Goal: Transaction & Acquisition: Purchase product/service

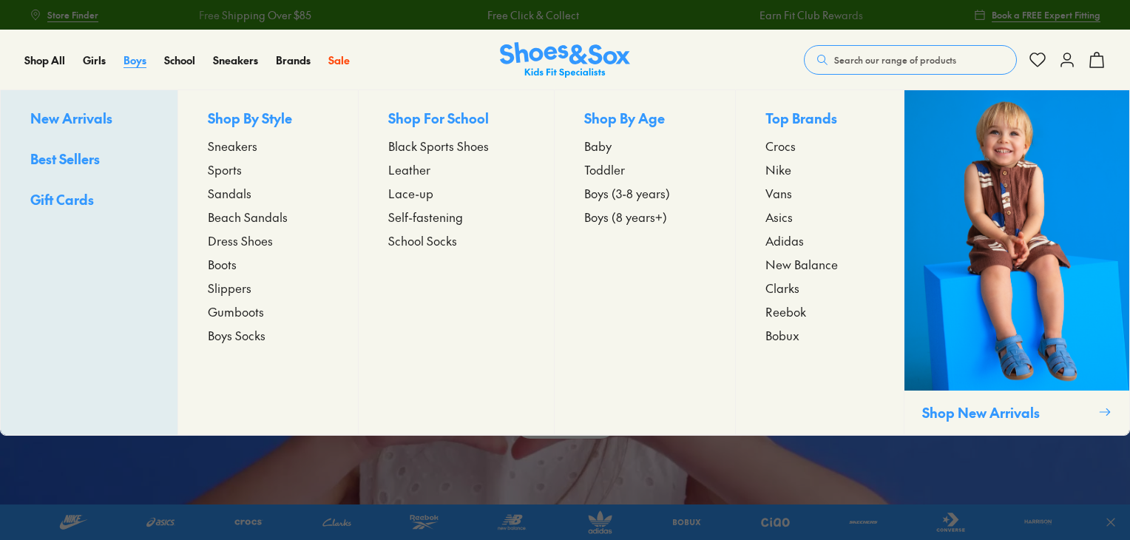
click at [143, 64] on span "Boys" at bounding box center [134, 59] width 23 height 15
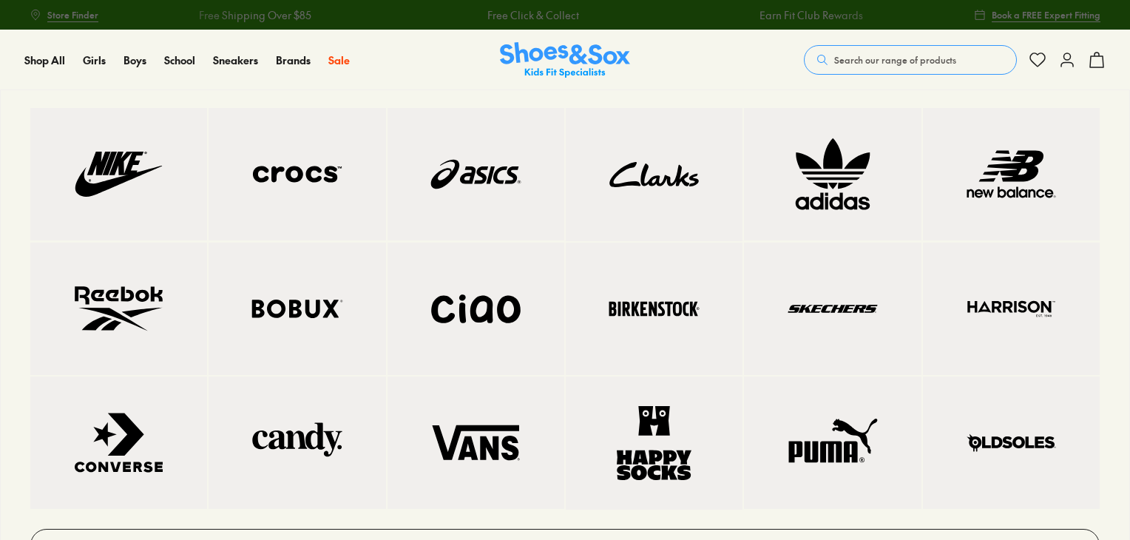
click at [469, 174] on img at bounding box center [476, 173] width 118 height 73
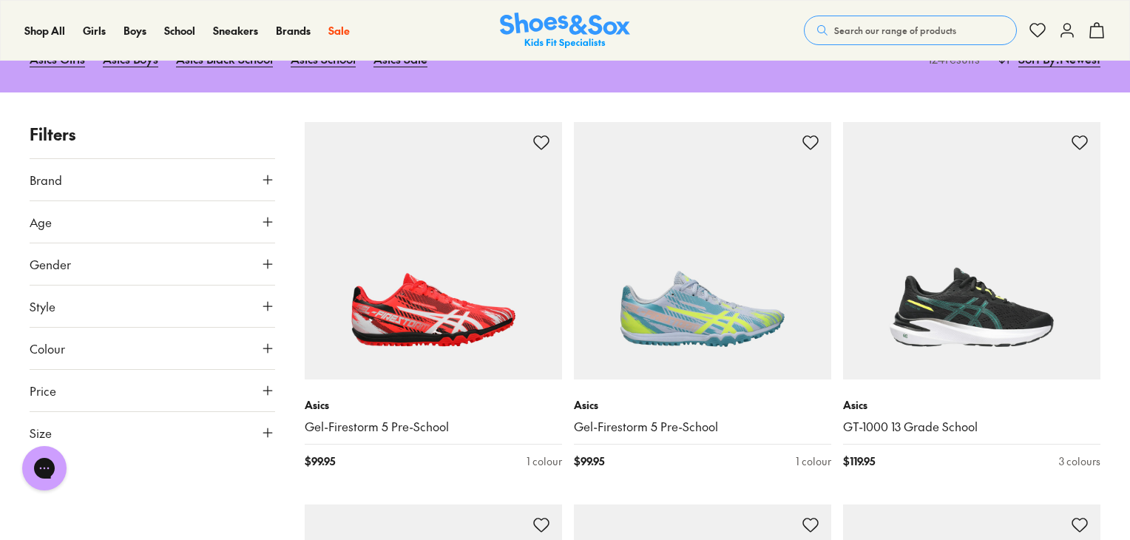
click at [268, 430] on use at bounding box center [267, 432] width 9 height 9
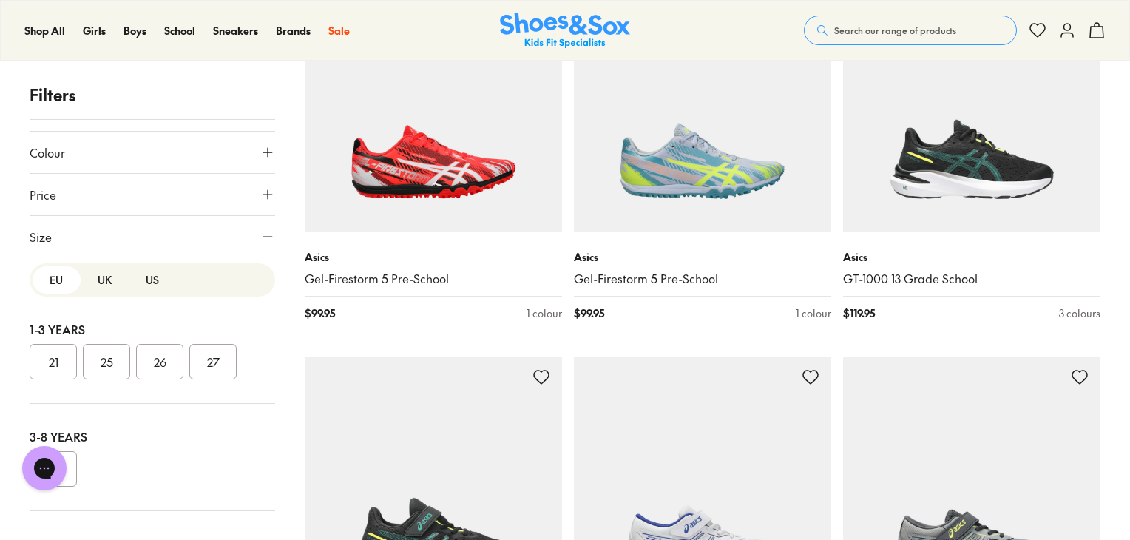
click at [99, 286] on button "UK" at bounding box center [105, 279] width 48 height 27
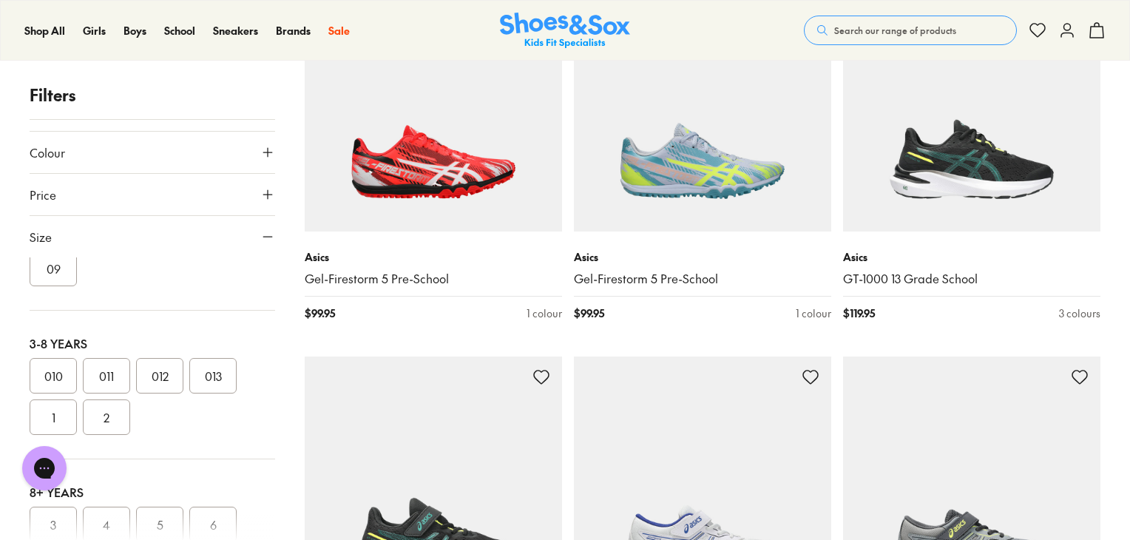
scroll to position [222, 0]
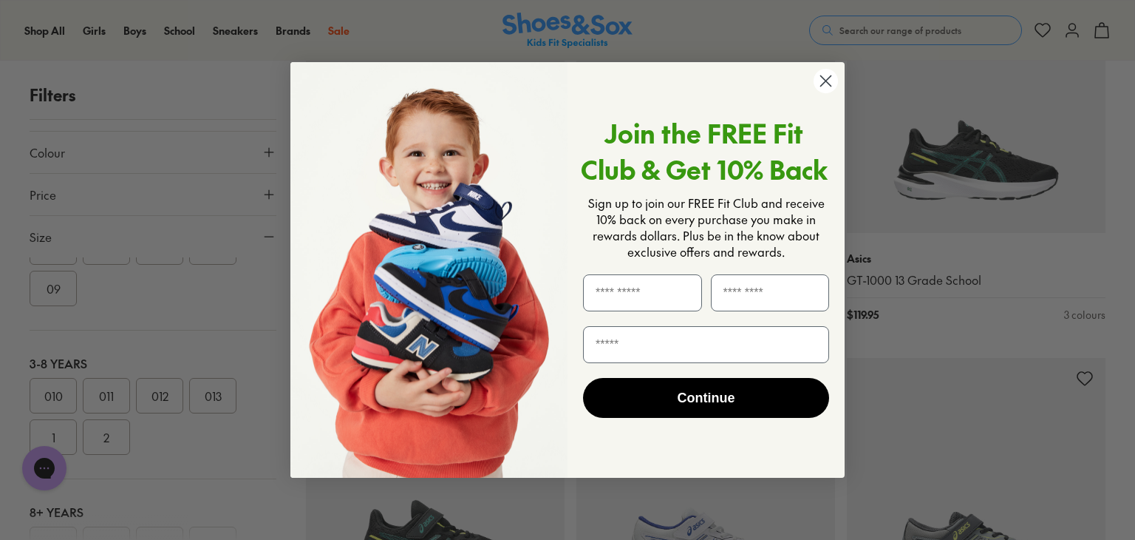
click at [824, 81] on circle "Close dialog" at bounding box center [826, 81] width 24 height 24
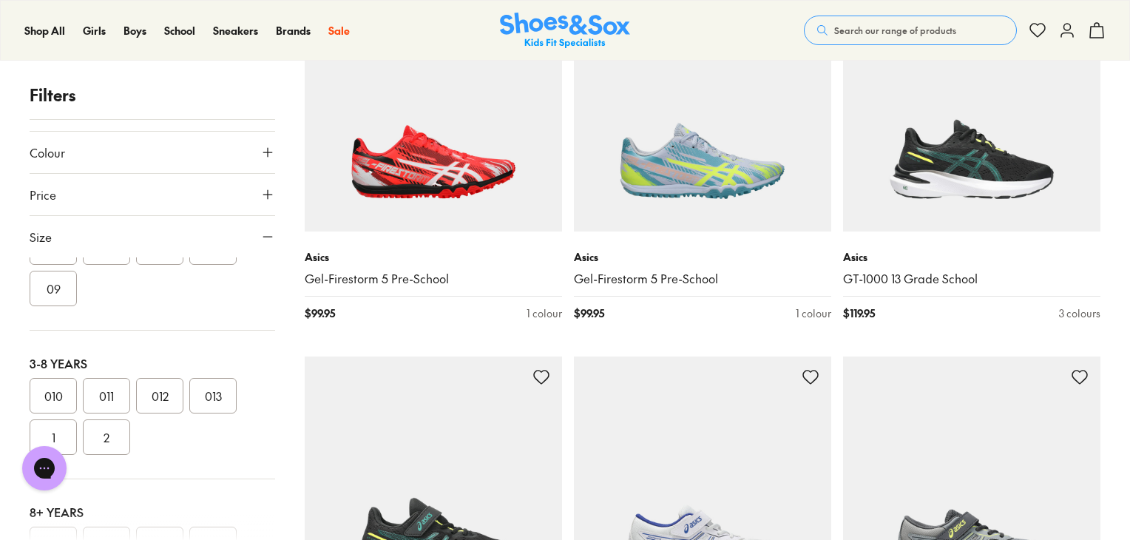
click at [41, 293] on button "09" at bounding box center [53, 288] width 47 height 35
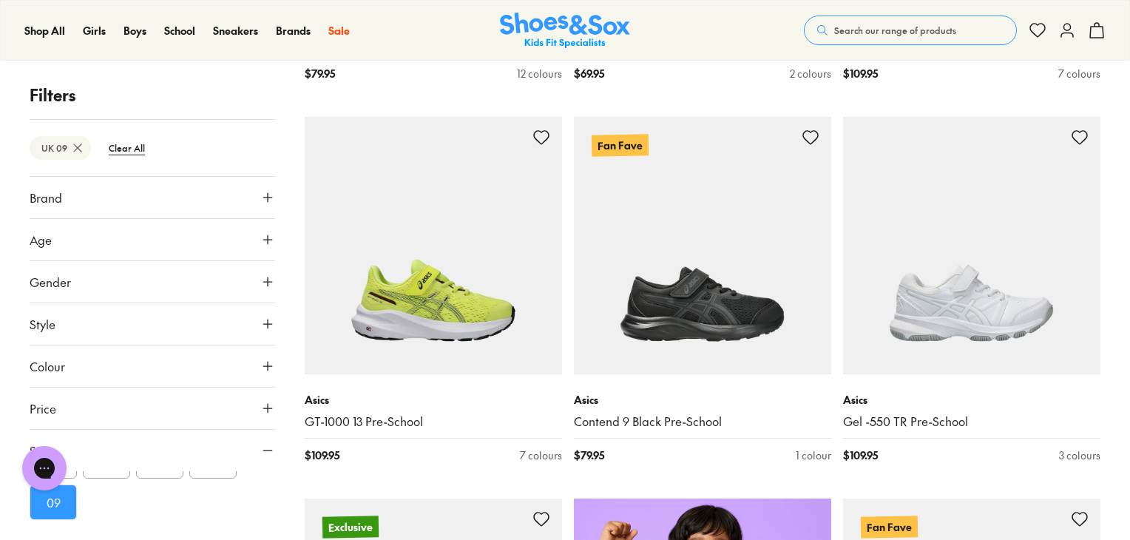
click at [140, 249] on button "Age" at bounding box center [152, 239] width 245 height 41
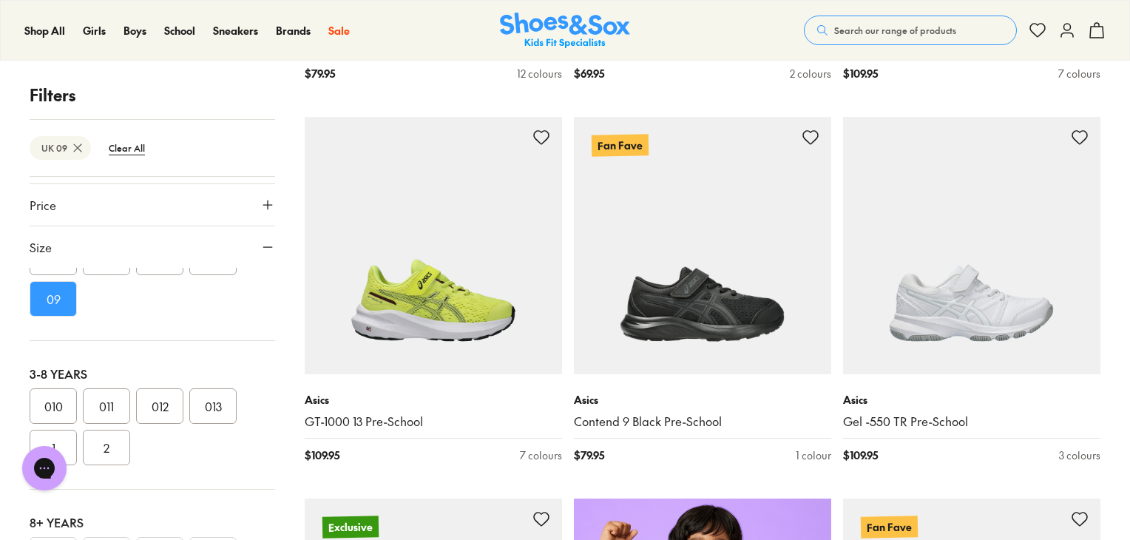
scroll to position [326, 0]
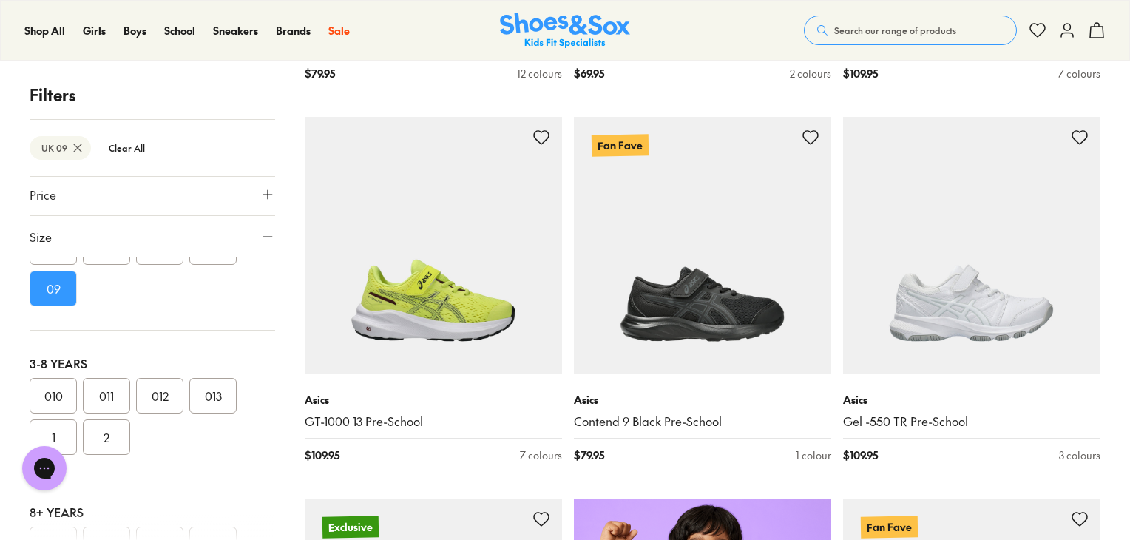
click at [39, 287] on button "09" at bounding box center [53, 288] width 47 height 35
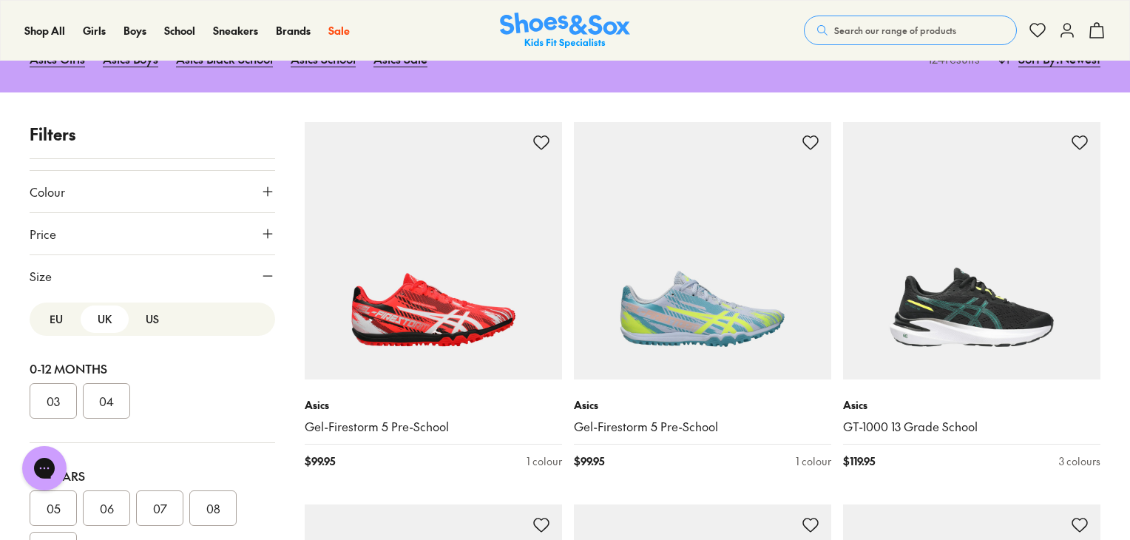
click at [50, 320] on button "EU" at bounding box center [57, 318] width 48 height 27
click at [148, 317] on button "US" at bounding box center [153, 318] width 48 height 27
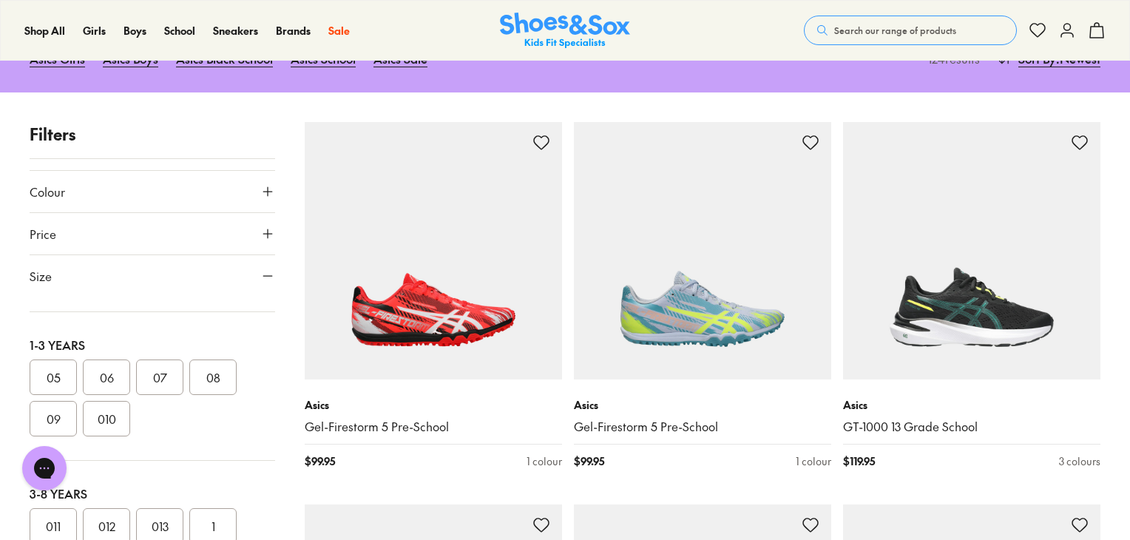
scroll to position [148, 0]
click at [52, 384] on button "09" at bounding box center [53, 401] width 47 height 35
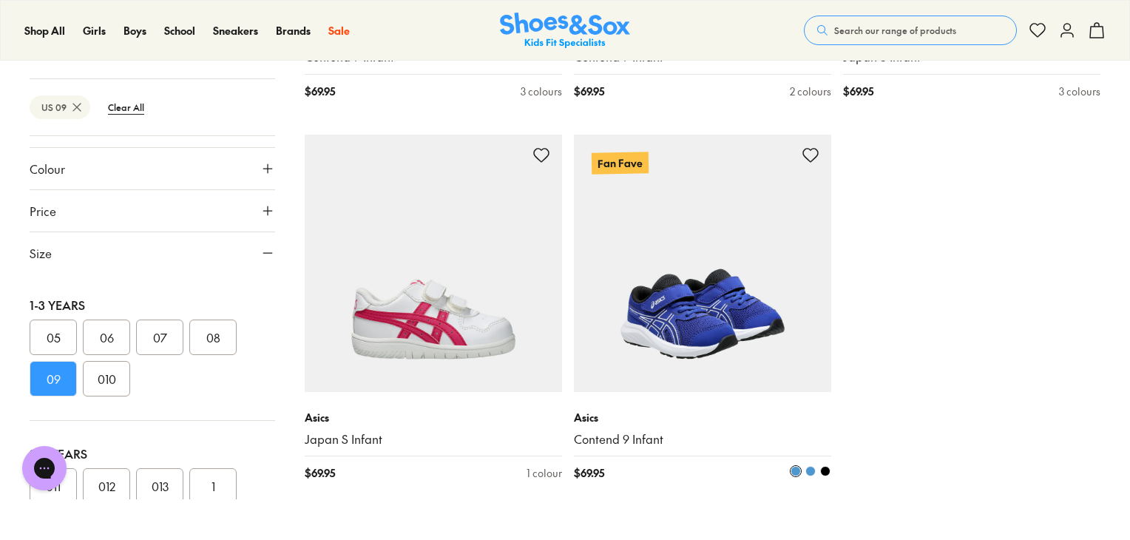
scroll to position [739, 0]
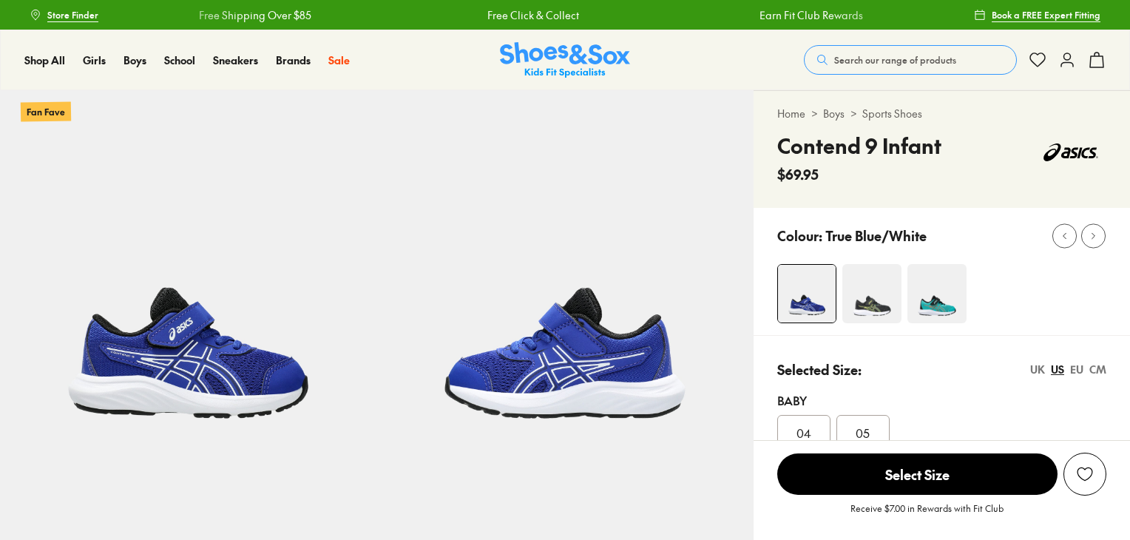
click at [880, 299] on img at bounding box center [871, 293] width 59 height 59
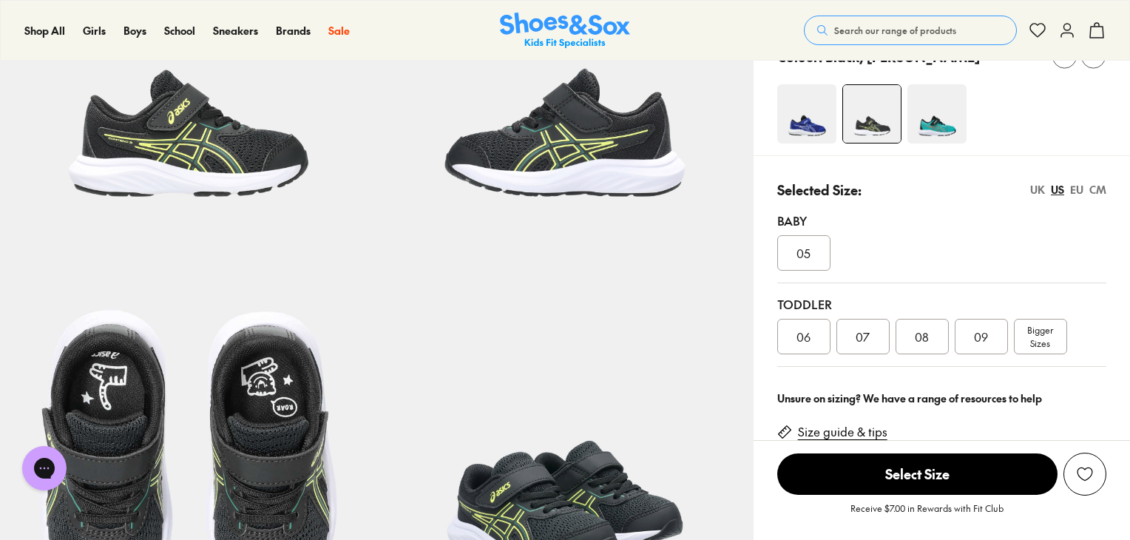
select select "*"
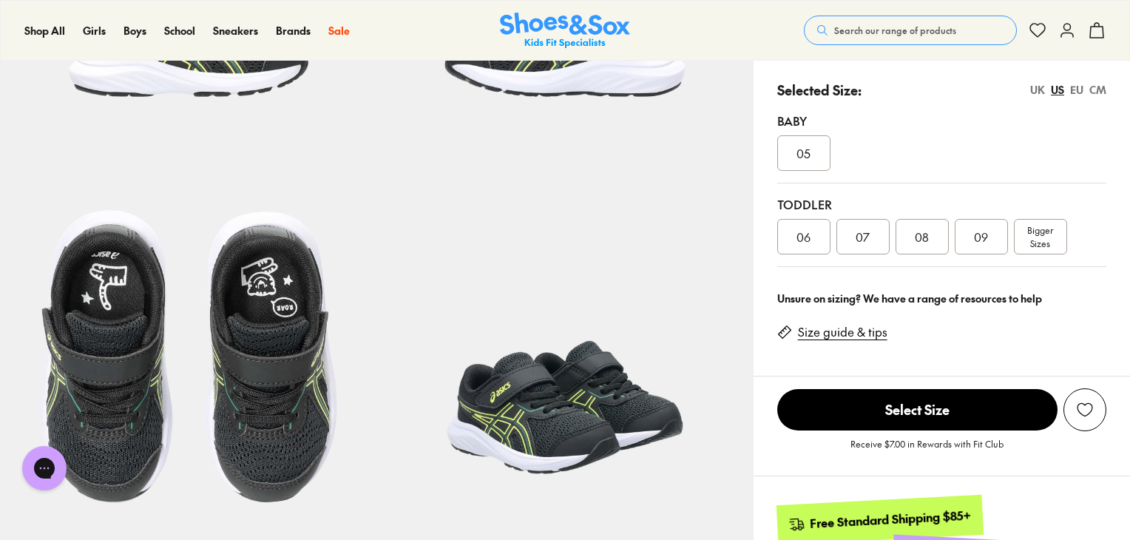
scroll to position [296, 0]
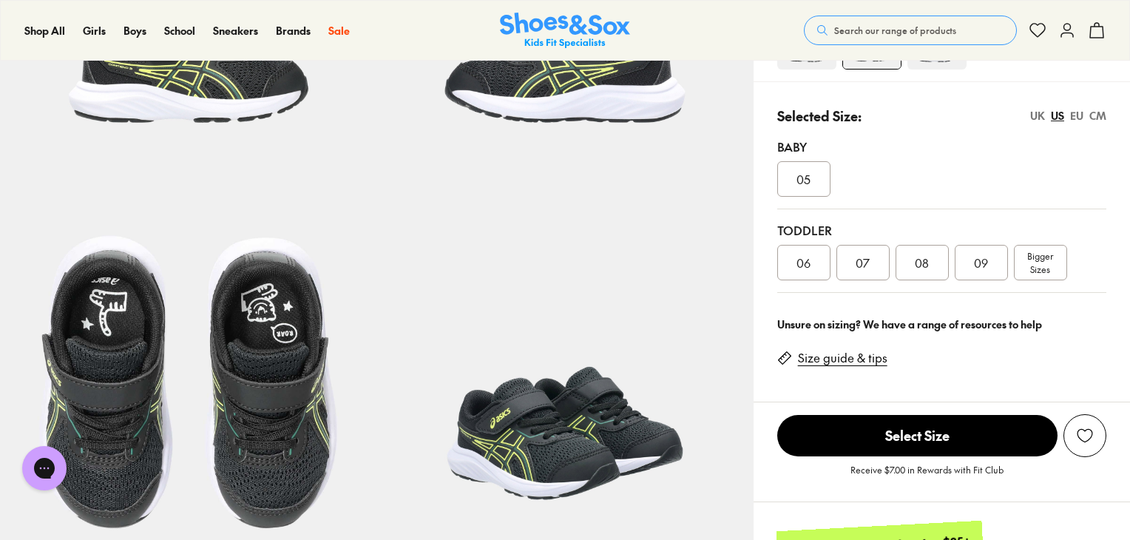
click at [991, 267] on div "09" at bounding box center [980, 262] width 53 height 35
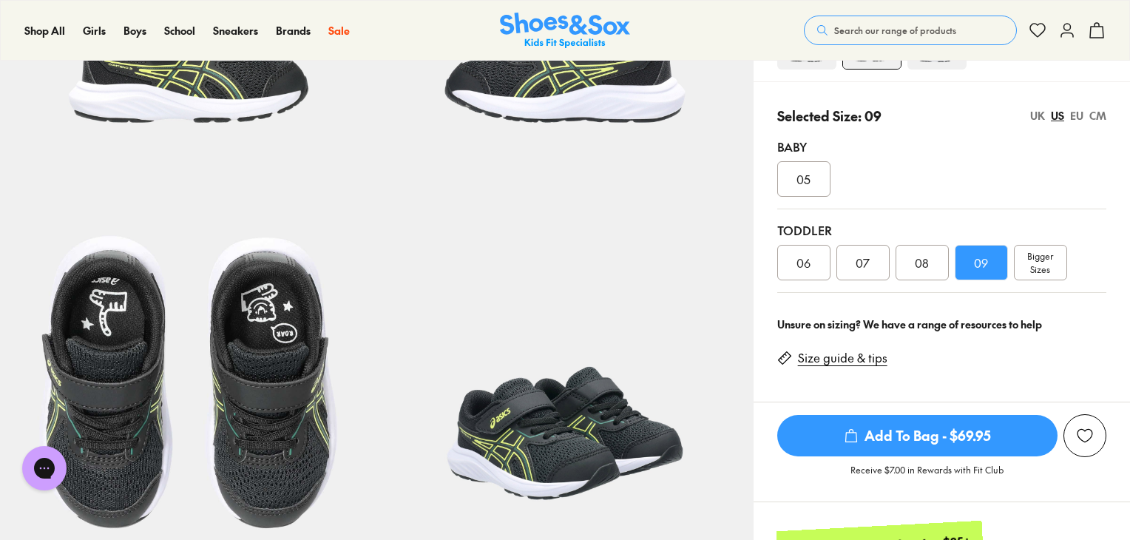
click at [933, 265] on div "08" at bounding box center [921, 262] width 53 height 35
click at [972, 264] on div "09" at bounding box center [980, 262] width 53 height 35
click at [926, 264] on span "08" at bounding box center [921, 263] width 14 height 18
click at [987, 265] on span "09" at bounding box center [981, 263] width 14 height 18
click at [1064, 33] on use at bounding box center [1067, 30] width 12 height 13
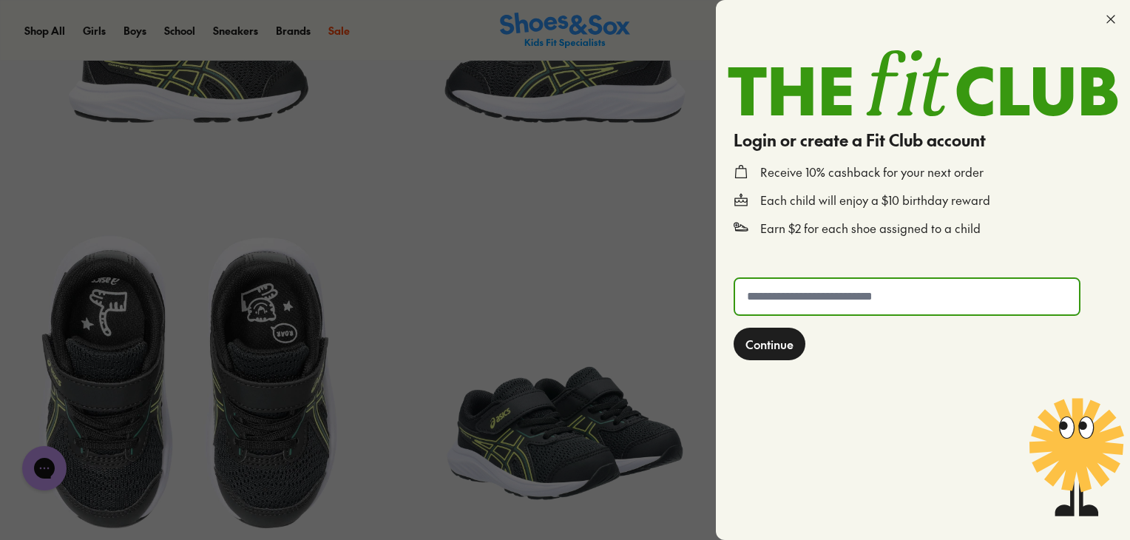
click at [828, 305] on input "text" at bounding box center [907, 296] width 344 height 35
type input "**********"
click at [778, 338] on span "Continue" at bounding box center [769, 344] width 48 height 18
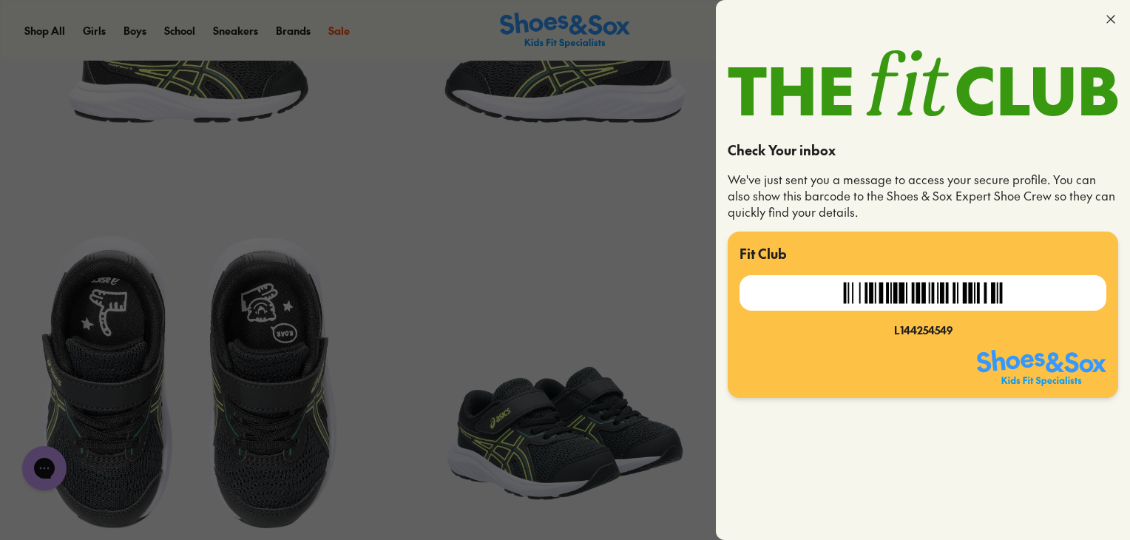
scroll to position [517, 0]
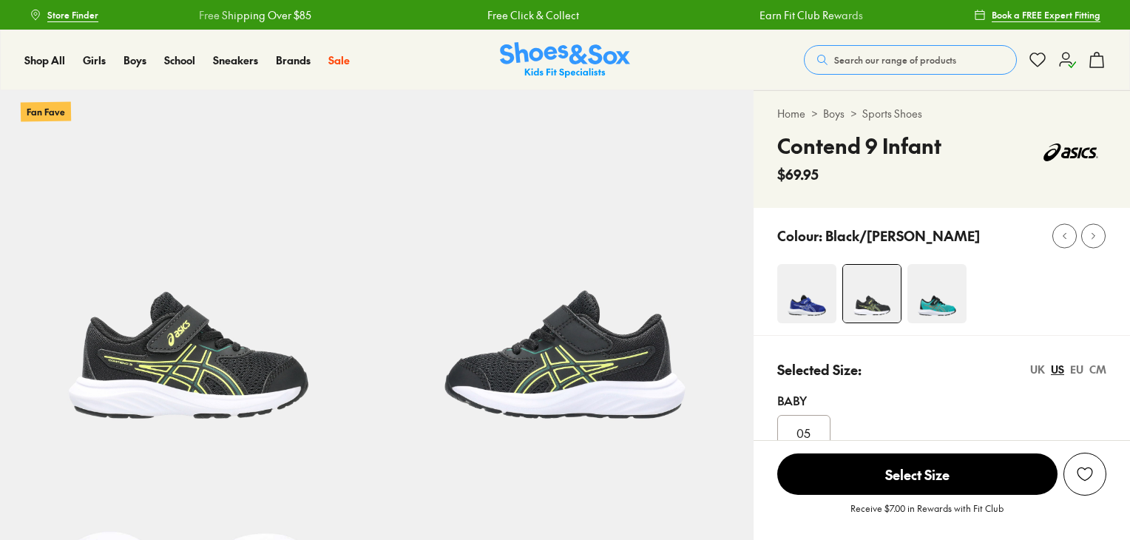
select select "*"
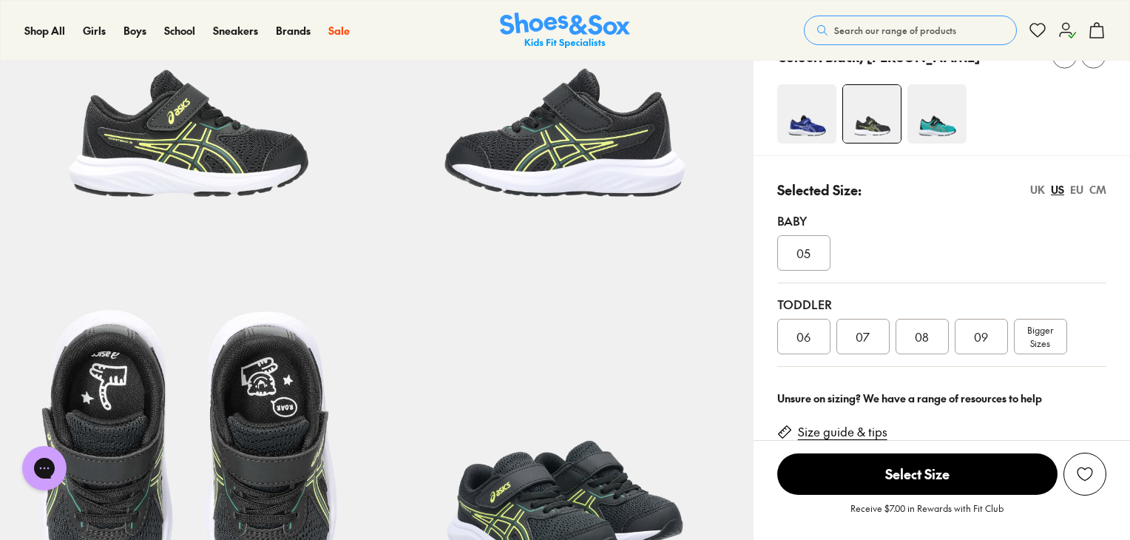
scroll to position [296, 0]
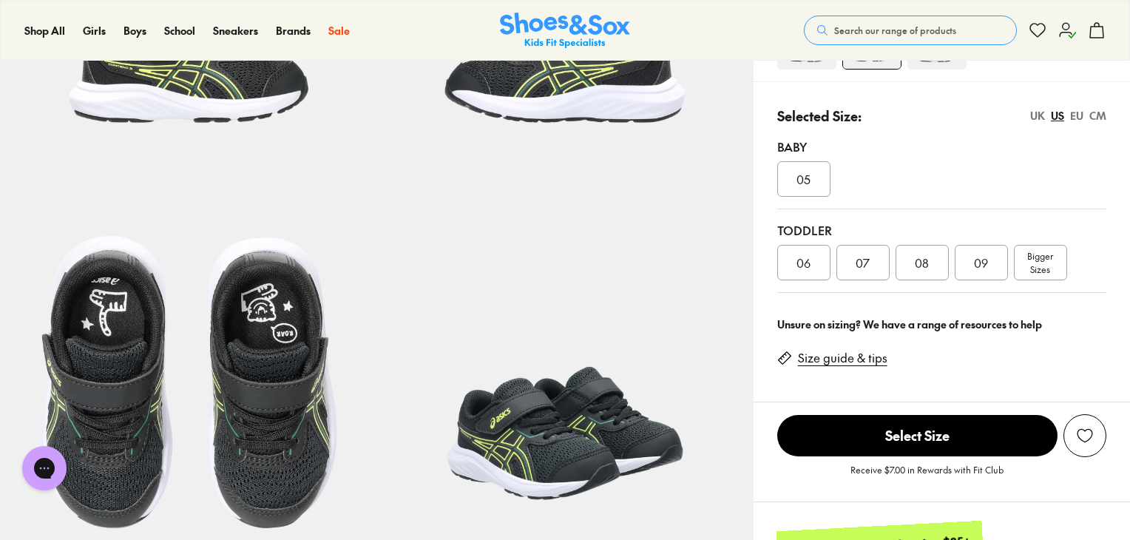
click at [1059, 28] on icon at bounding box center [1067, 30] width 18 height 18
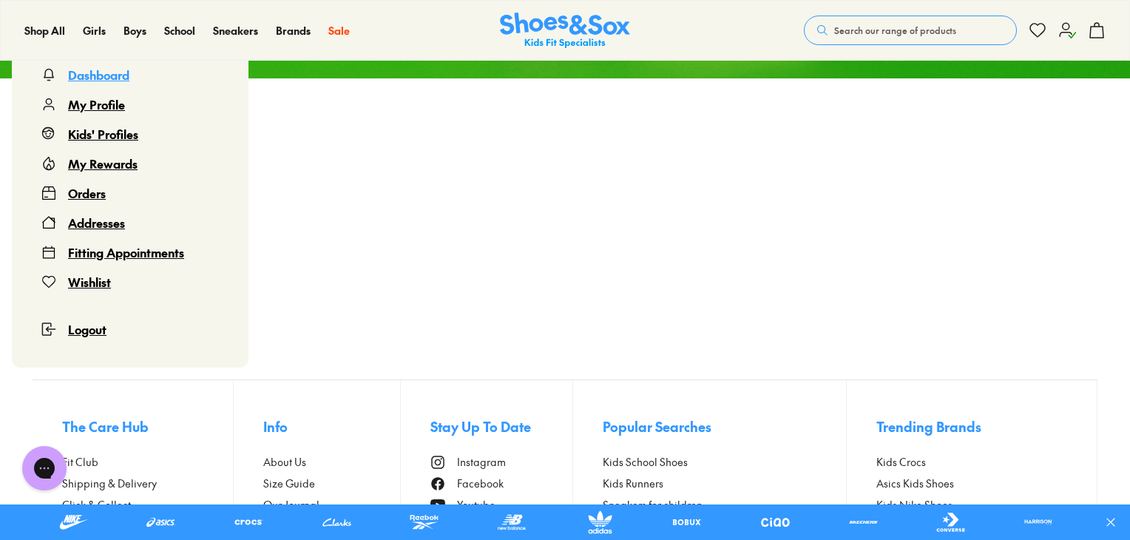
click at [81, 193] on div "Orders" at bounding box center [87, 193] width 38 height 18
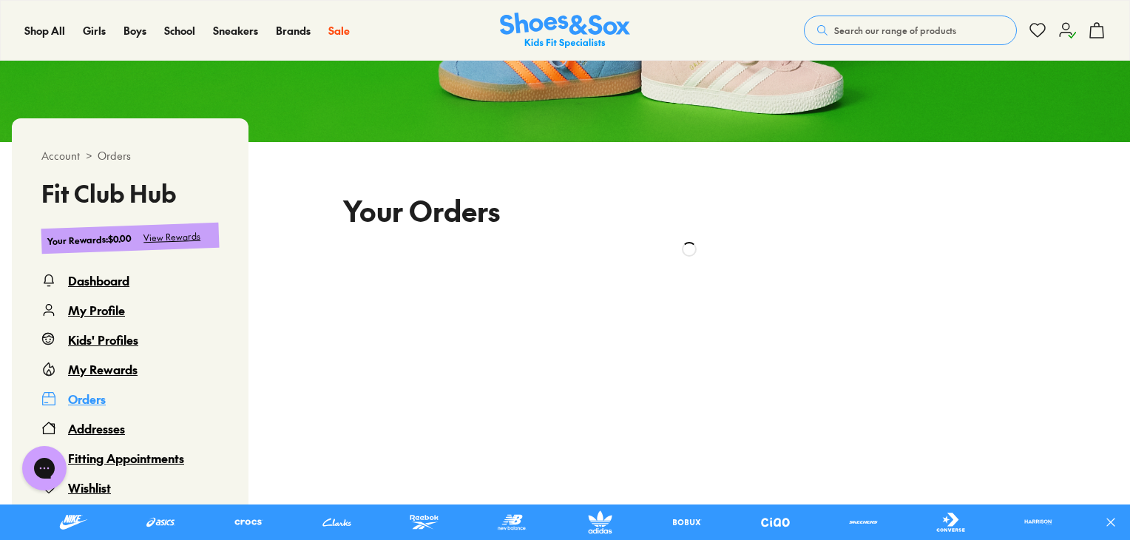
scroll to position [238, 0]
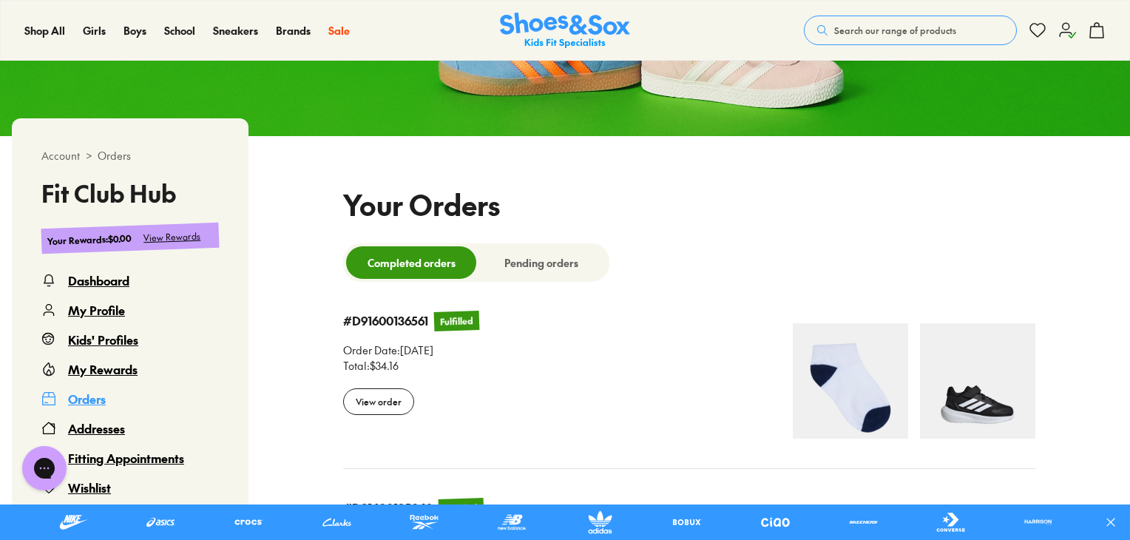
select select
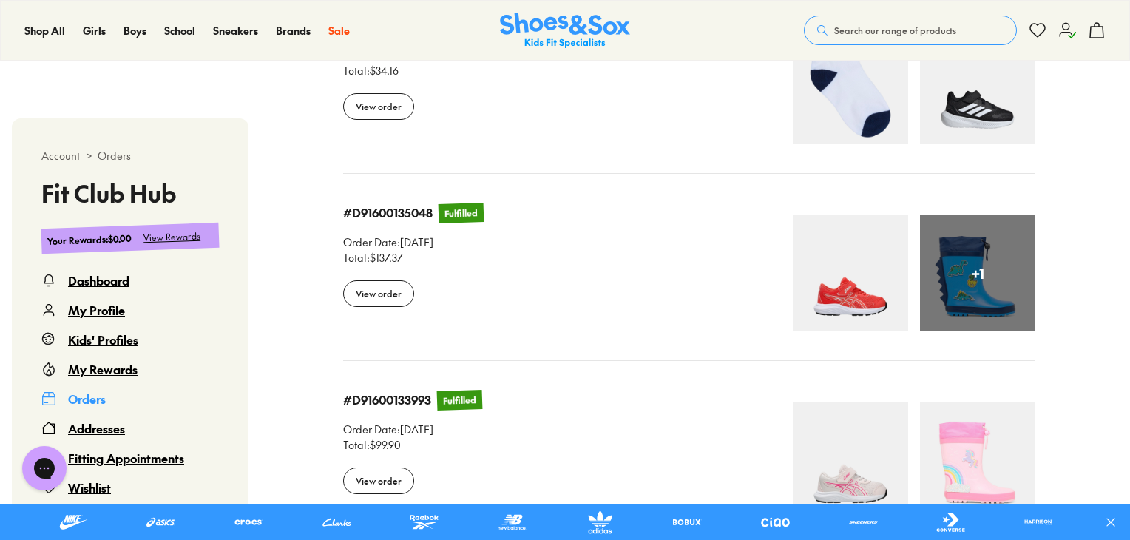
scroll to position [534, 0]
click at [393, 302] on div "View order" at bounding box center [378, 292] width 71 height 27
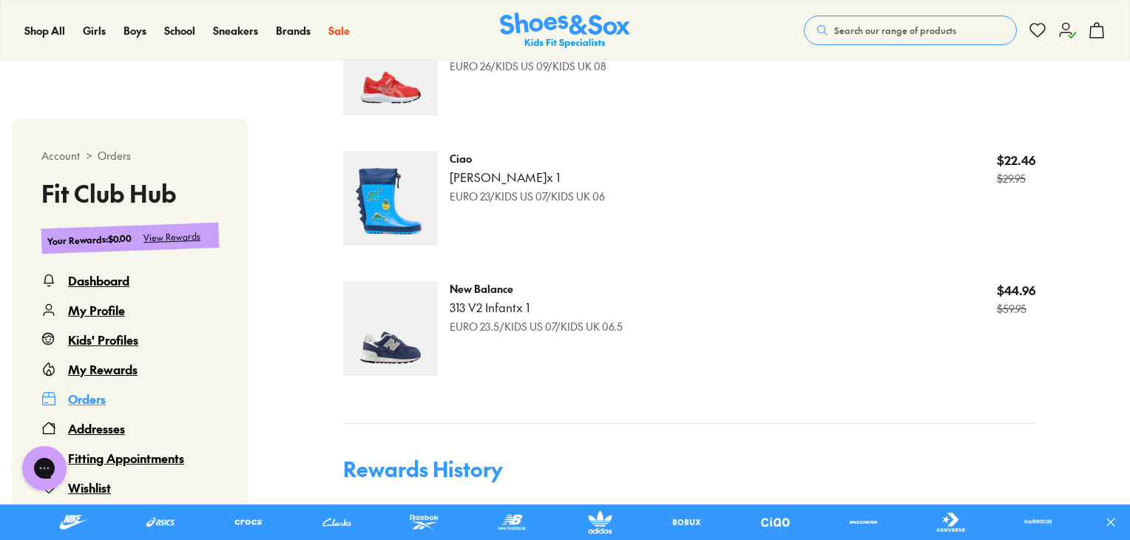
scroll to position [755, 0]
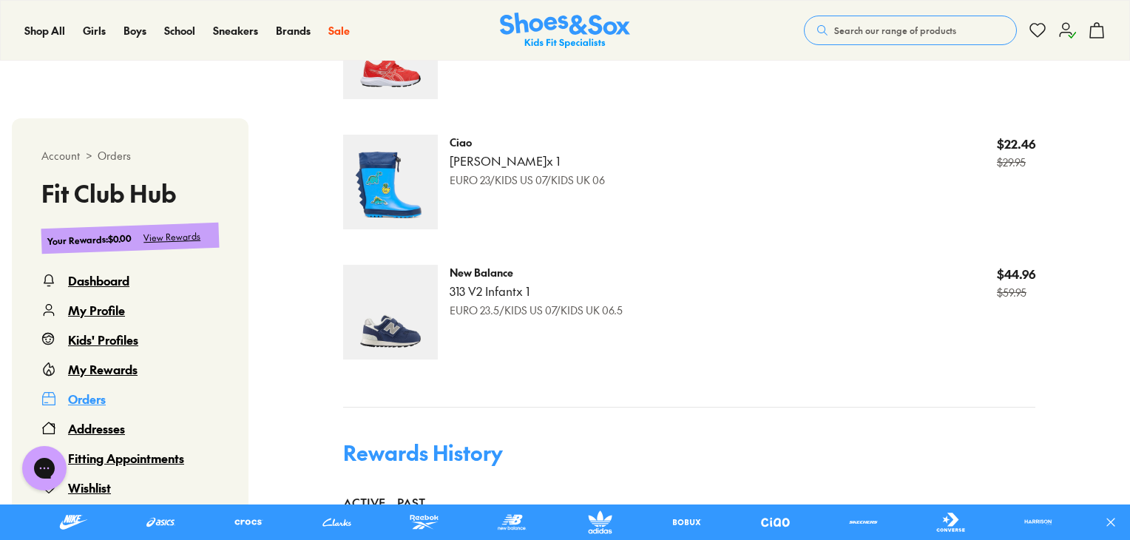
drag, startPoint x: 866, startPoint y: 276, endPoint x: 650, endPoint y: 417, distance: 258.6
click at [656, 421] on div "Back Order details # D91600135048 Fulfilled Order details Order Date: 10/04/202…" at bounding box center [689, 120] width 692 height 909
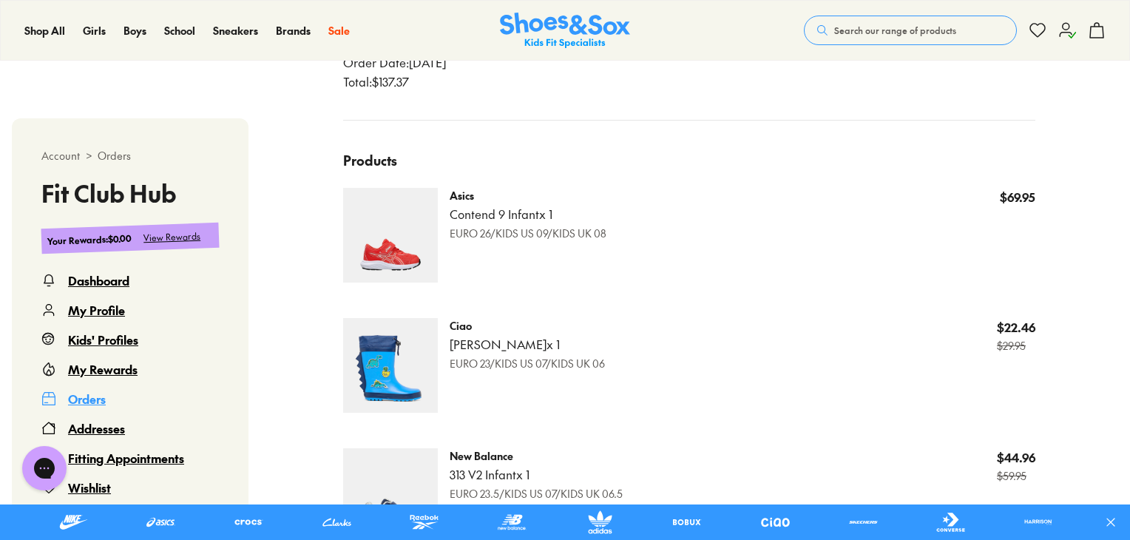
scroll to position [517, 0]
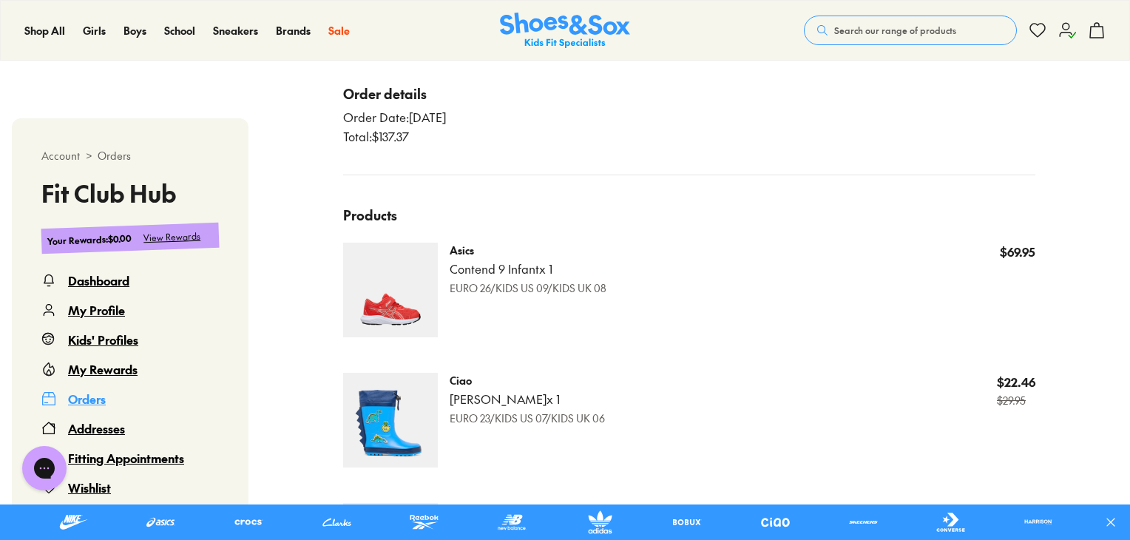
click at [101, 303] on div "My Profile" at bounding box center [96, 310] width 57 height 18
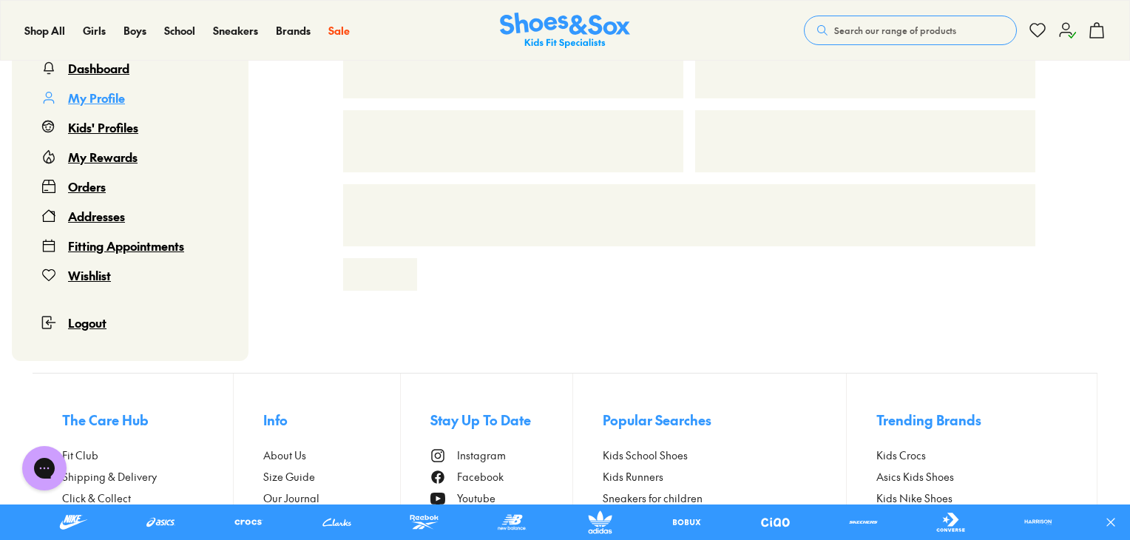
scroll to position [90, 0]
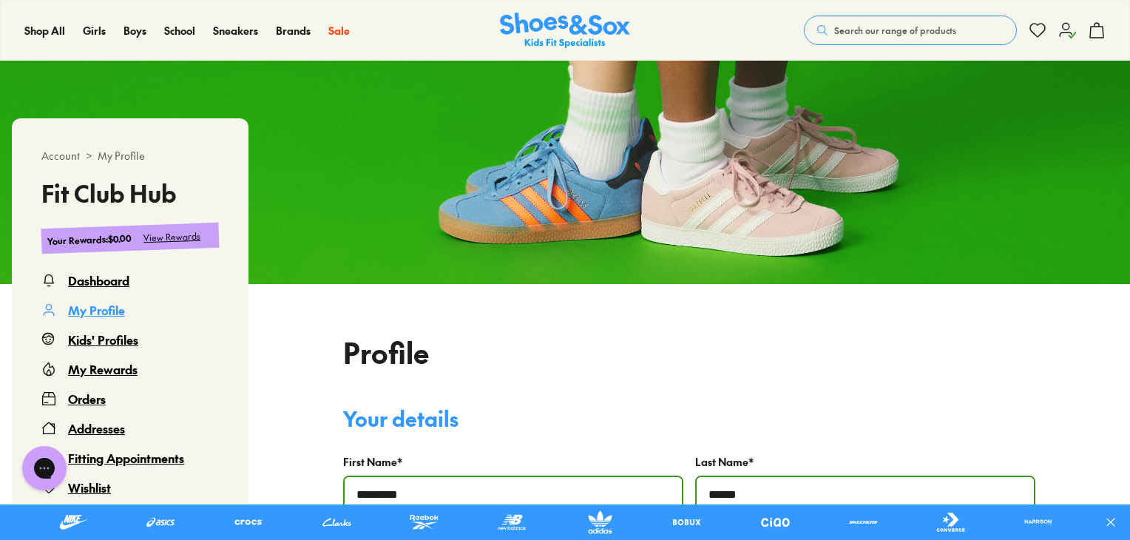
click at [112, 364] on div "My Rewards" at bounding box center [102, 369] width 69 height 18
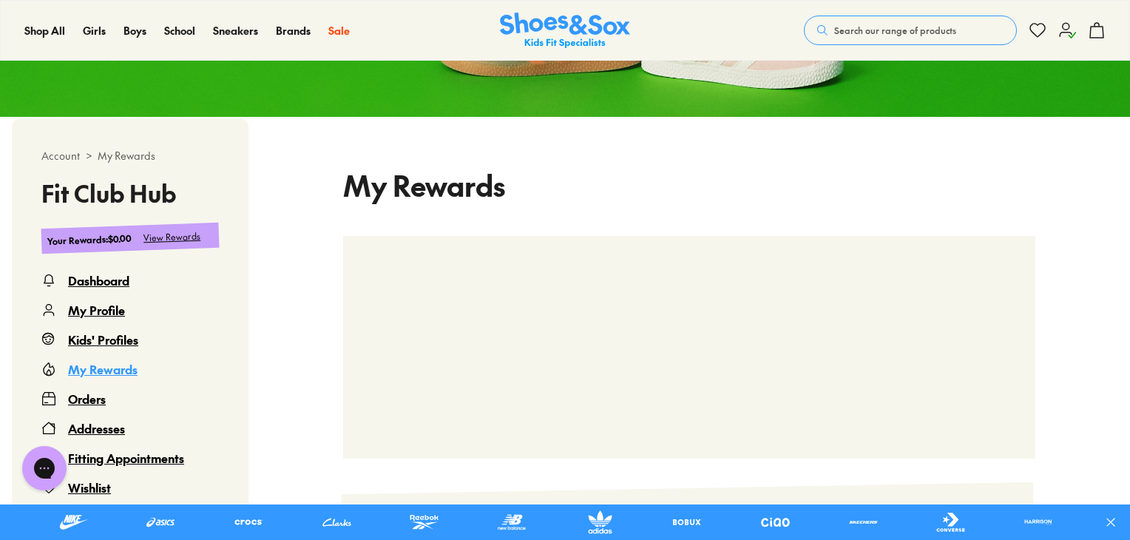
scroll to position [460, 0]
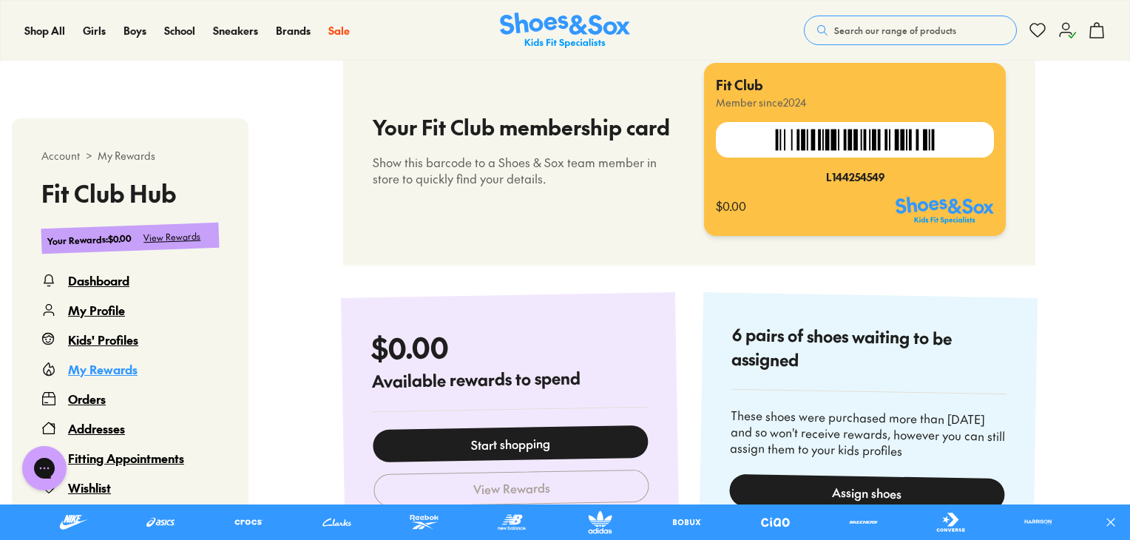
select select
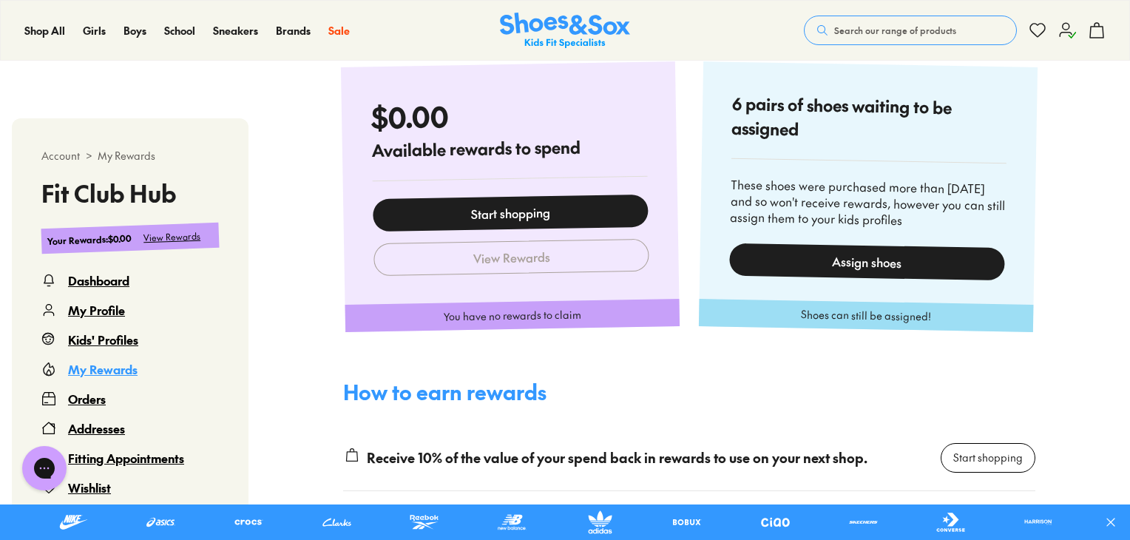
scroll to position [682, 0]
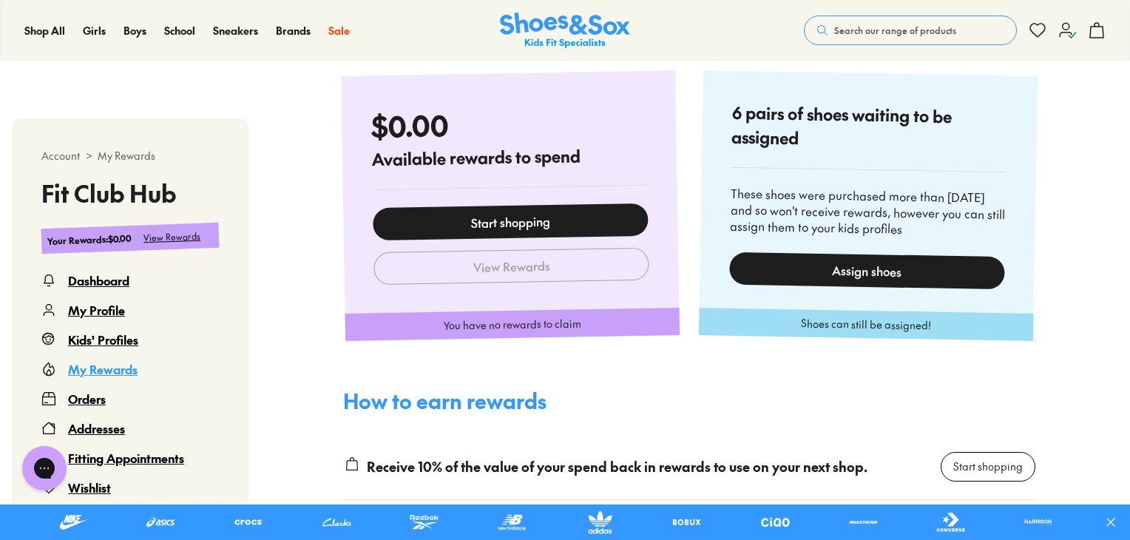
click at [911, 265] on div "Assign shoes" at bounding box center [867, 269] width 276 height 37
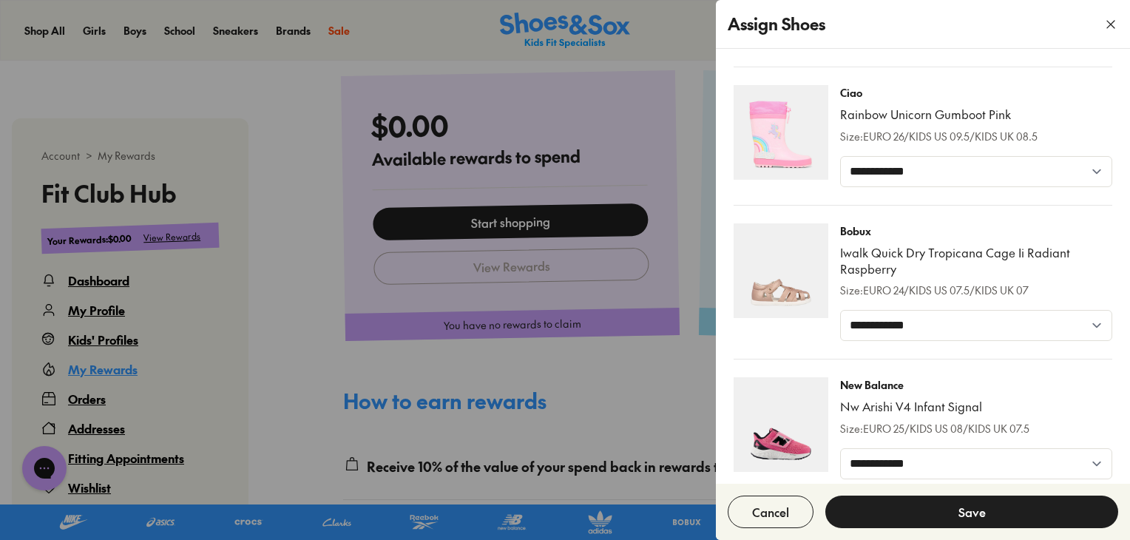
scroll to position [423, 0]
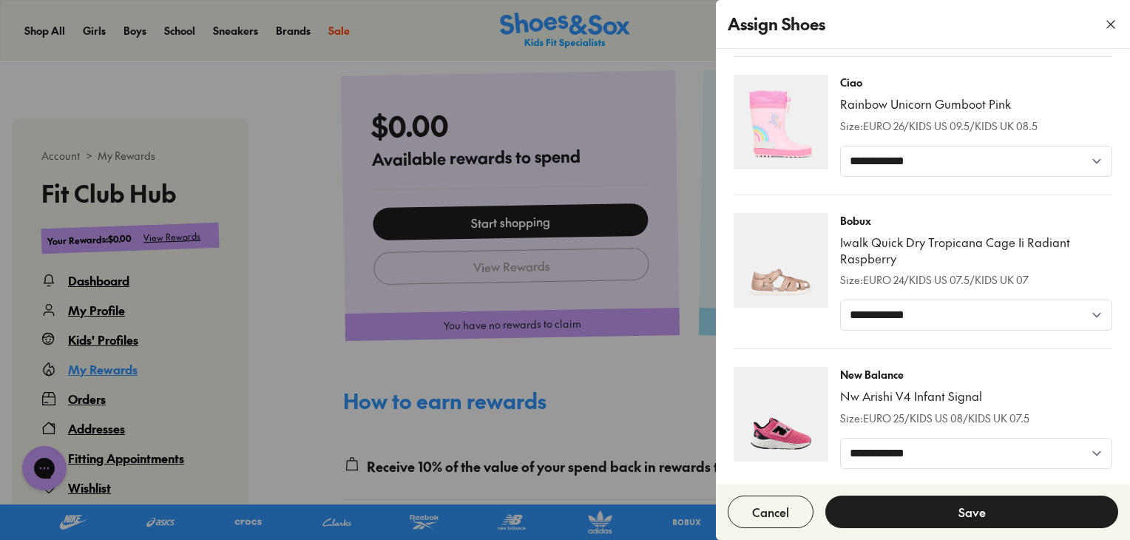
click at [305, 129] on div at bounding box center [565, 270] width 1130 height 540
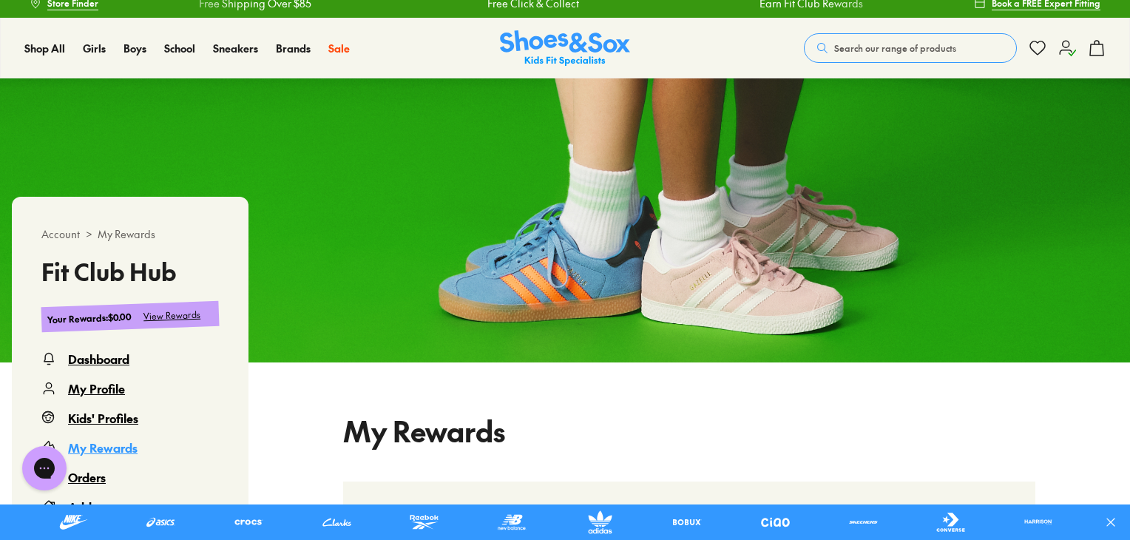
scroll to position [0, 0]
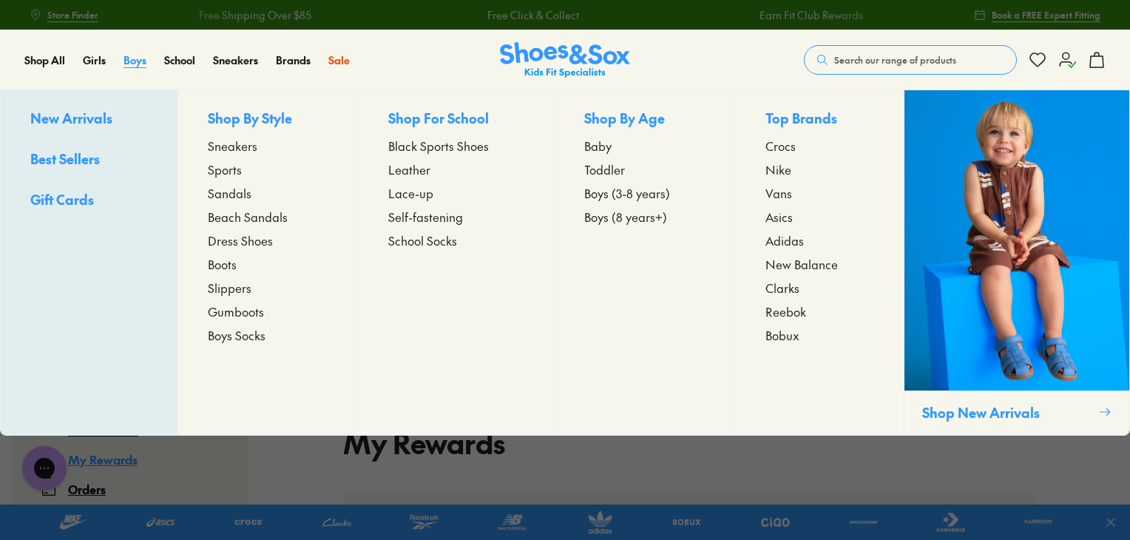
click at [136, 63] on span "Boys" at bounding box center [134, 59] width 23 height 15
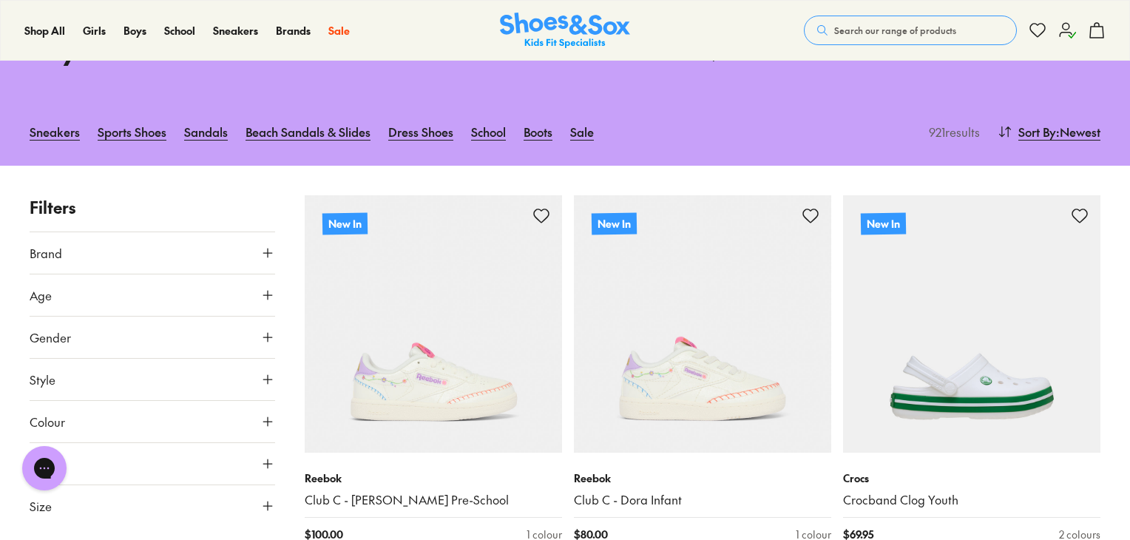
scroll to position [296, 0]
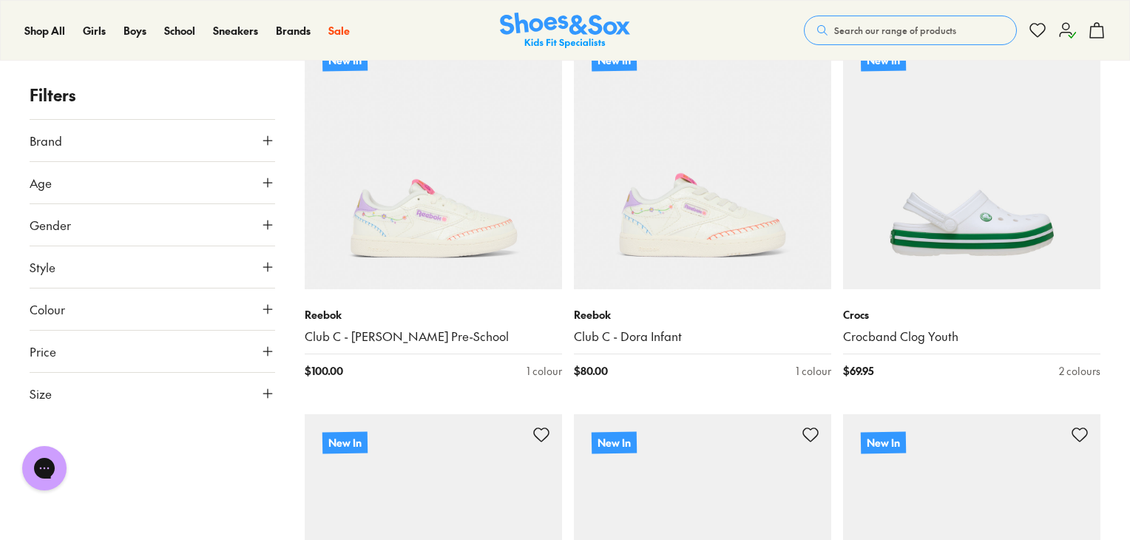
click at [267, 391] on use at bounding box center [267, 393] width 9 height 9
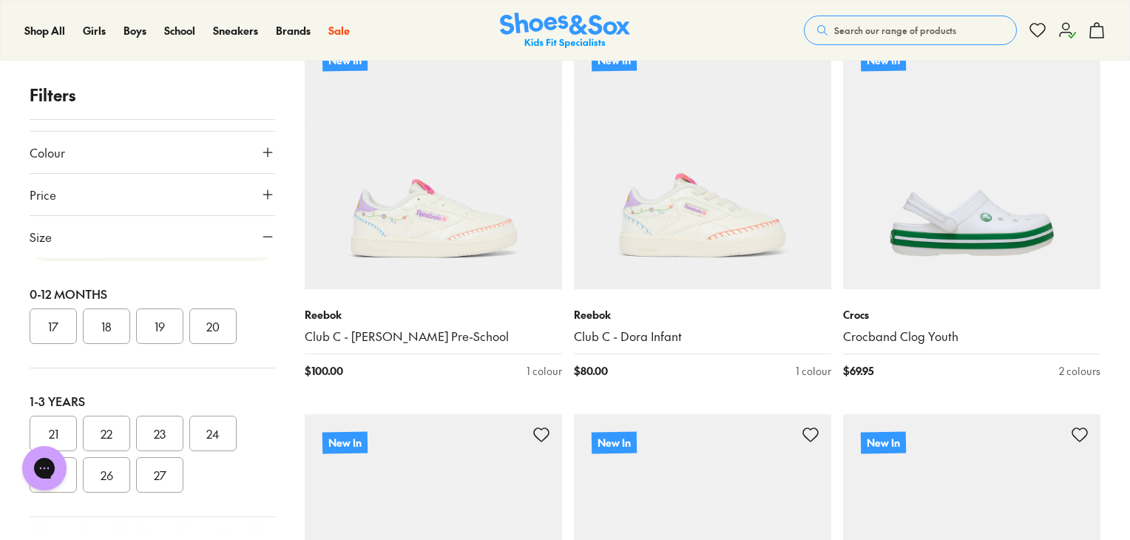
scroll to position [0, 0]
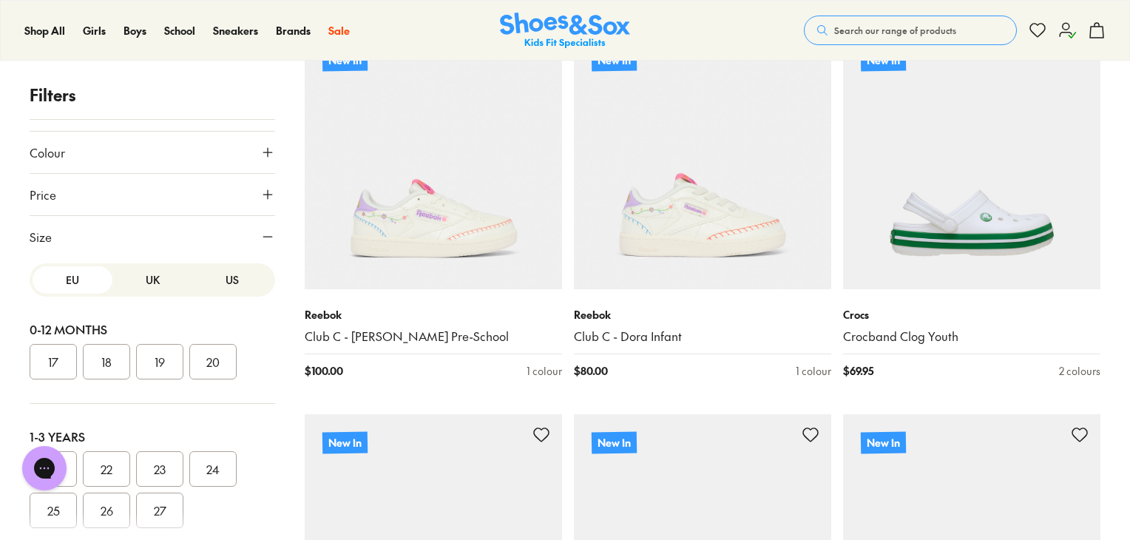
click at [154, 286] on button "UK" at bounding box center [152, 279] width 80 height 27
click at [203, 284] on button "US" at bounding box center [232, 279] width 80 height 27
click at [217, 475] on button "08" at bounding box center [212, 468] width 47 height 35
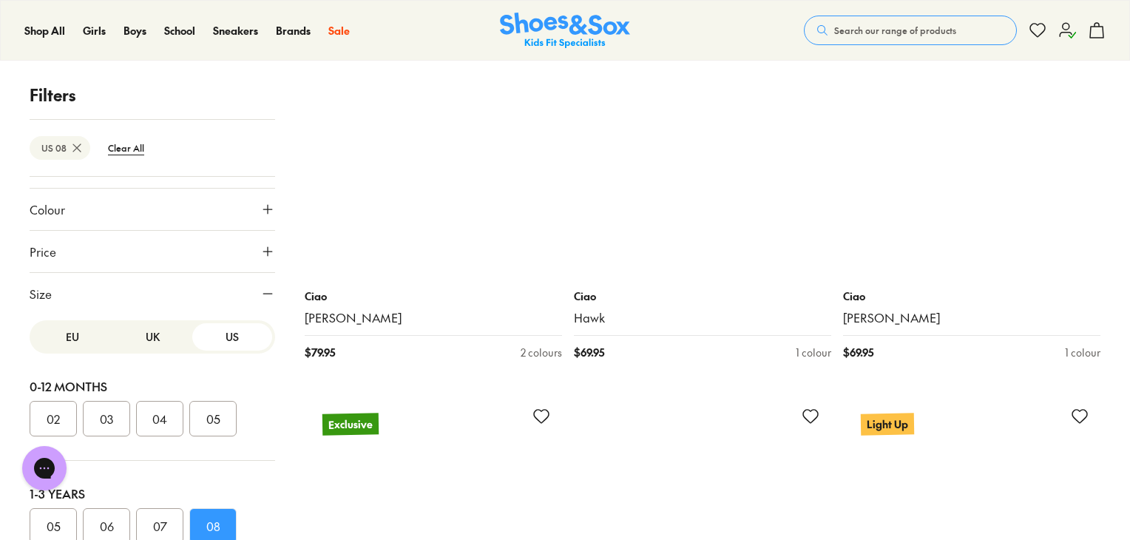
scroll to position [3189, 0]
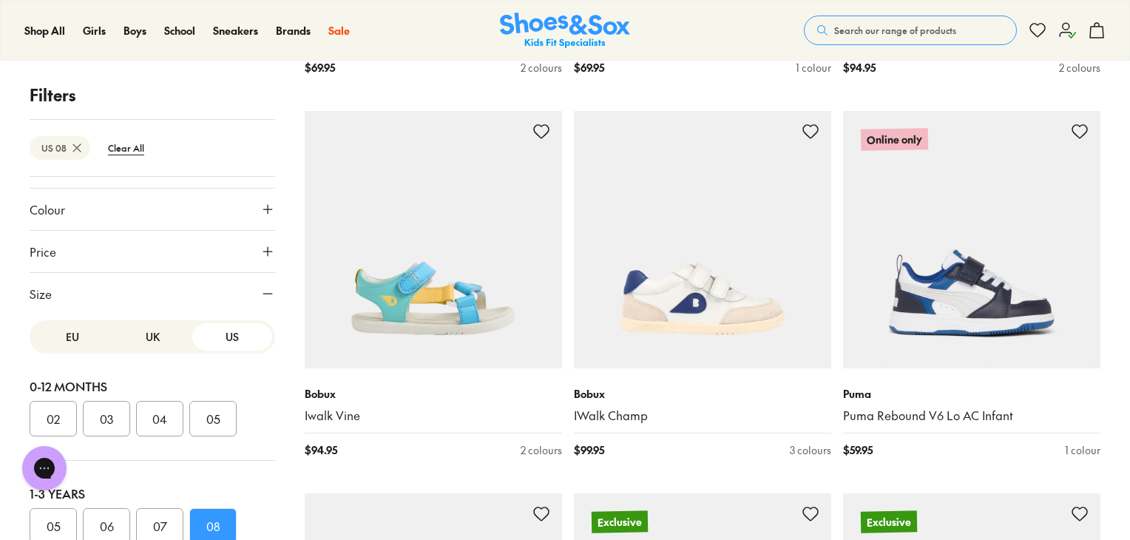
scroll to position [7698, 0]
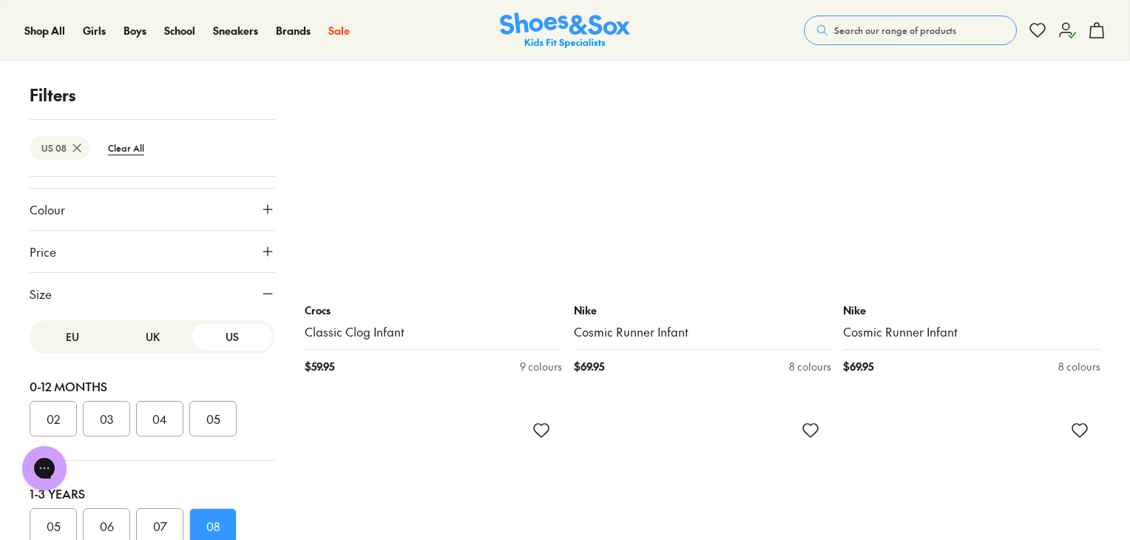
scroll to position [11394, 0]
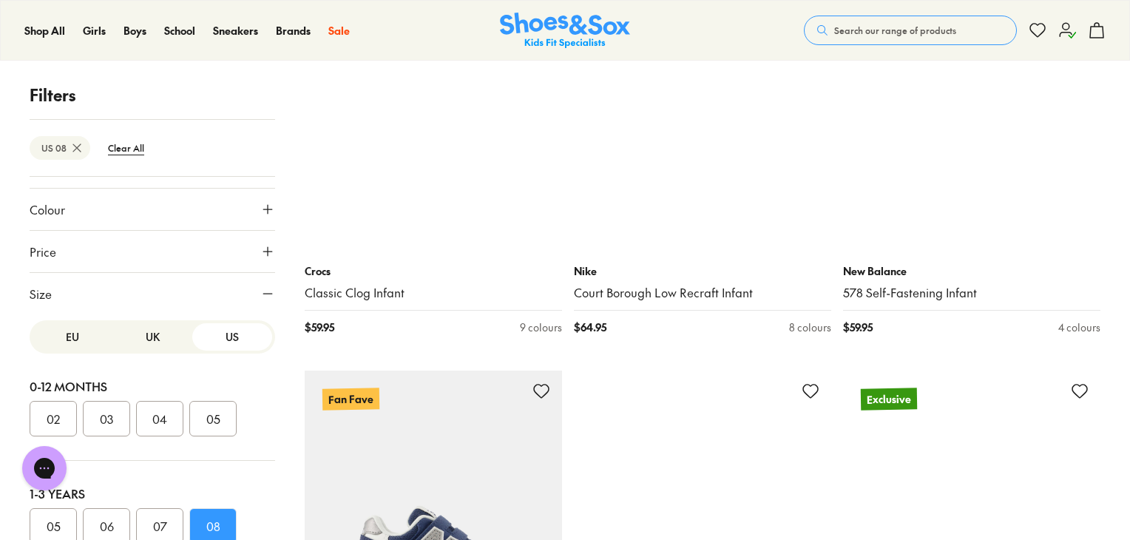
scroll to position [14204, 0]
